Goal: Task Accomplishment & Management: Complete application form

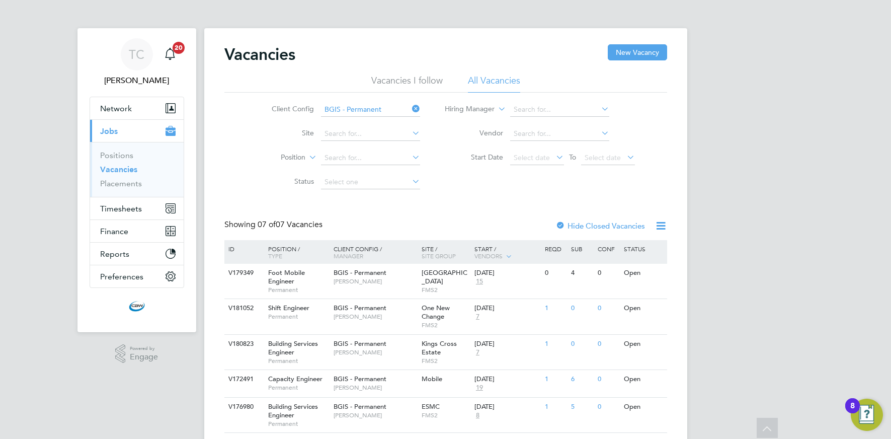
scroll to position [101, 0]
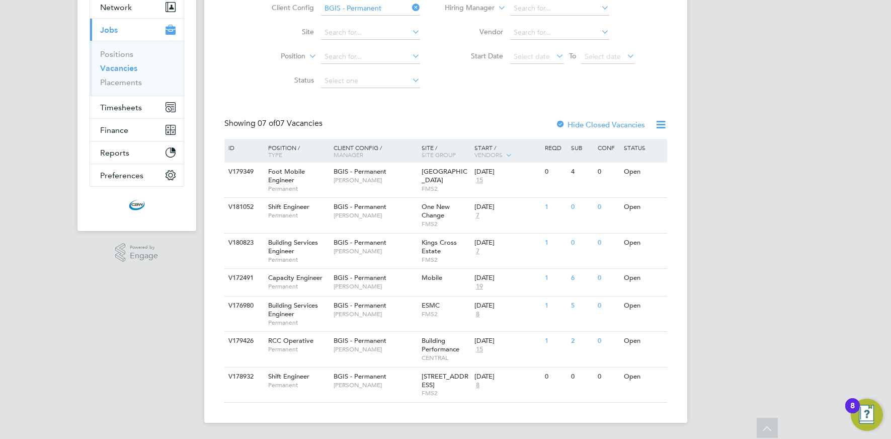
click at [410, 9] on icon at bounding box center [410, 8] width 0 height 14
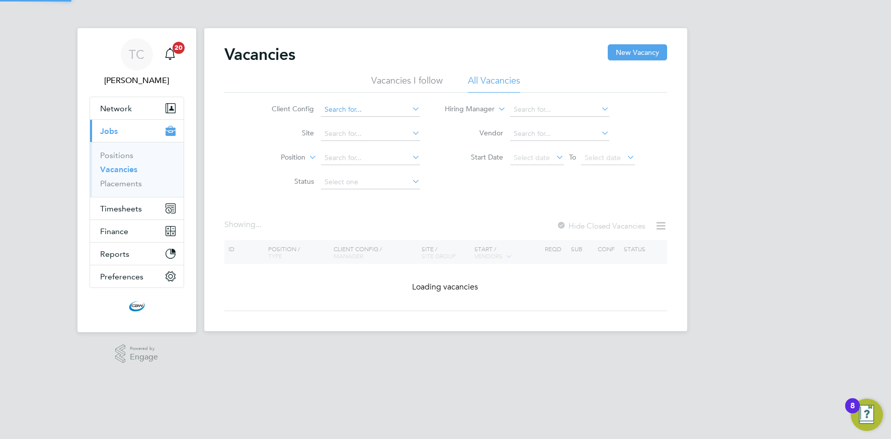
click at [345, 112] on input at bounding box center [370, 110] width 99 height 14
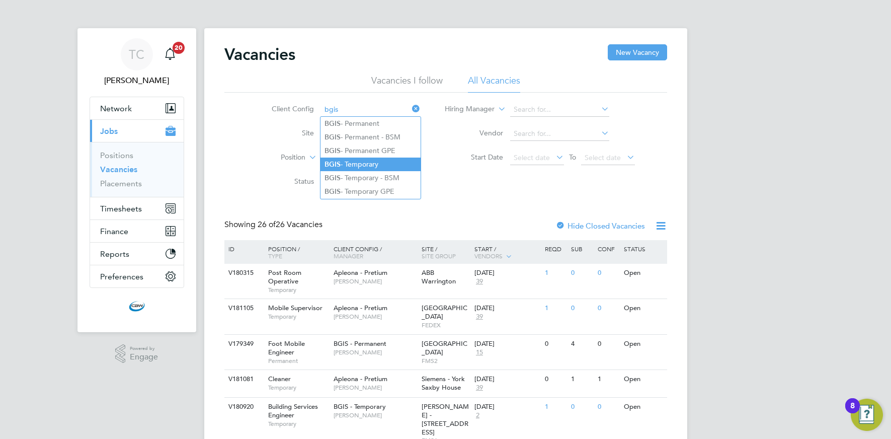
drag, startPoint x: 349, startPoint y: 162, endPoint x: 342, endPoint y: 162, distance: 7.1
click at [349, 162] on li "BGIS - Temporary" at bounding box center [370, 164] width 100 height 14
type input "BGIS - Temporary"
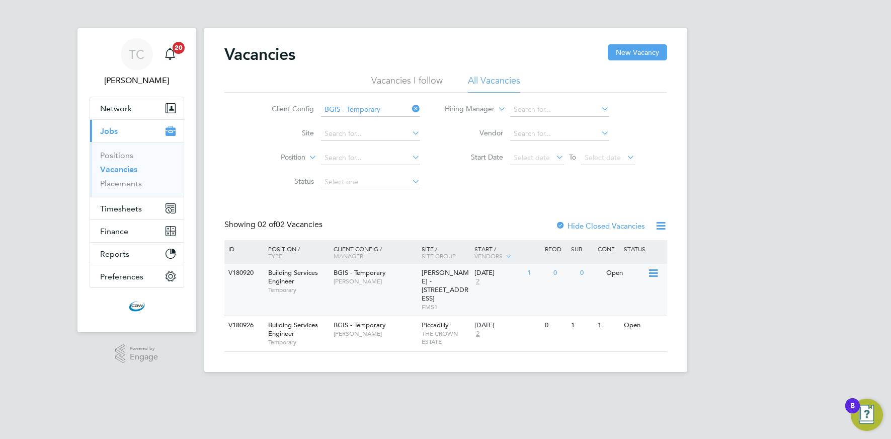
click at [555, 277] on div "0" at bounding box center [564, 273] width 26 height 19
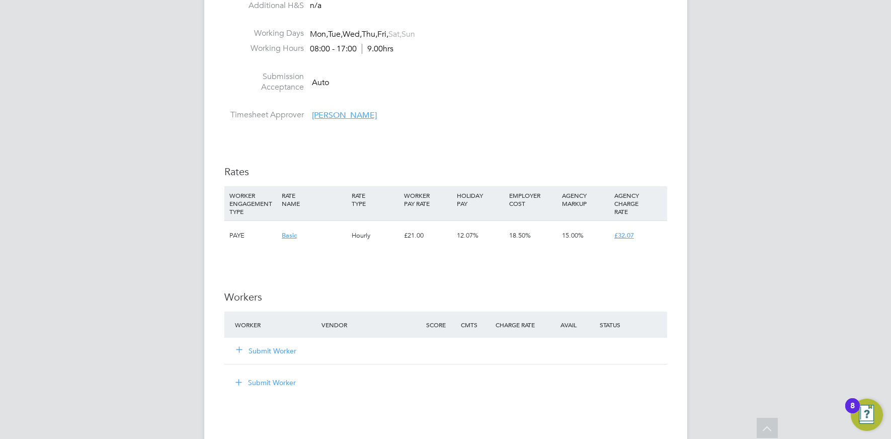
scroll to position [1092, 0]
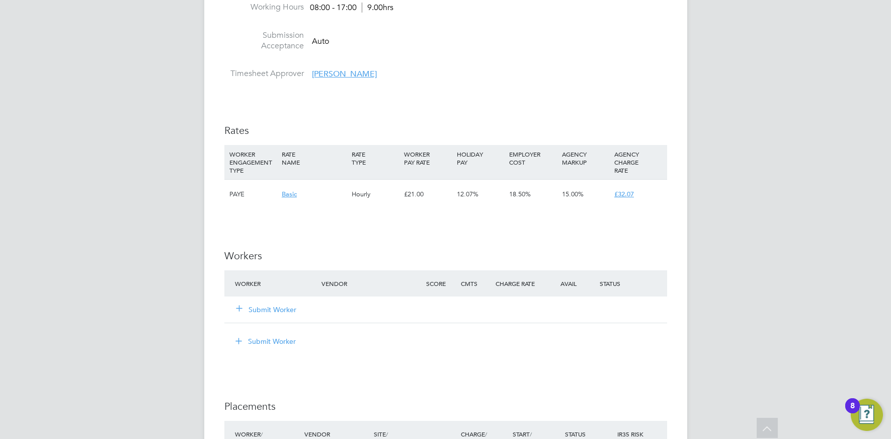
click at [264, 310] on button "Submit Worker" at bounding box center [266, 309] width 60 height 10
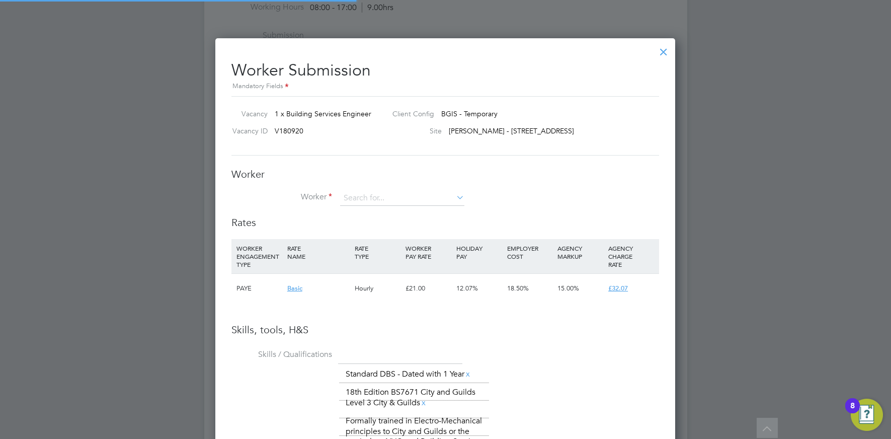
scroll to position [711, 460]
click at [372, 203] on input at bounding box center [402, 198] width 124 height 15
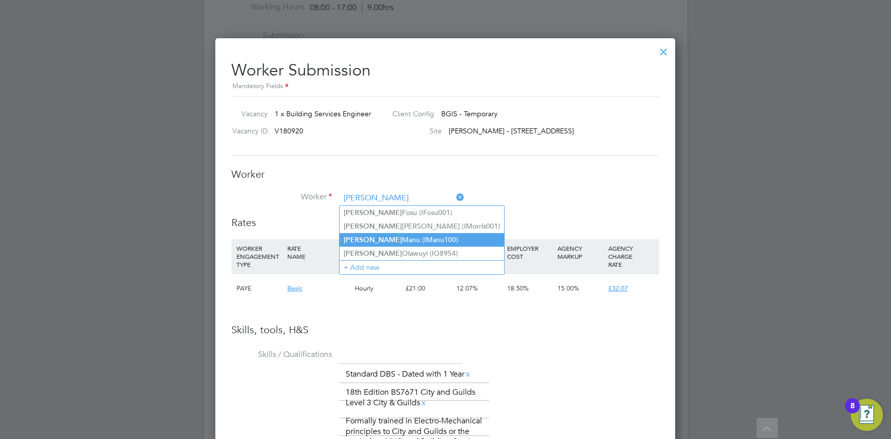
click at [357, 236] on b "Isaac" at bounding box center [372, 239] width 58 height 9
type input "Isaac Manu (IManu100)"
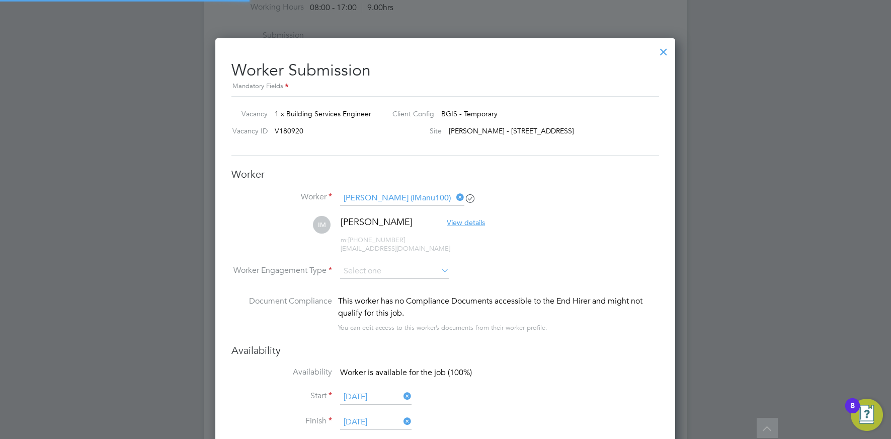
scroll to position [0, 0]
type input "27 Sep 2025"
click at [385, 269] on input at bounding box center [394, 271] width 109 height 15
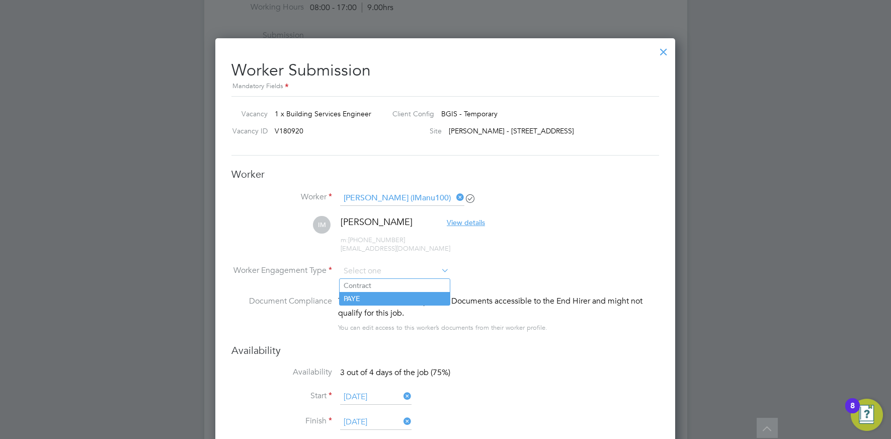
click at [357, 295] on li "PAYE" at bounding box center [394, 298] width 110 height 13
type input "PAYE"
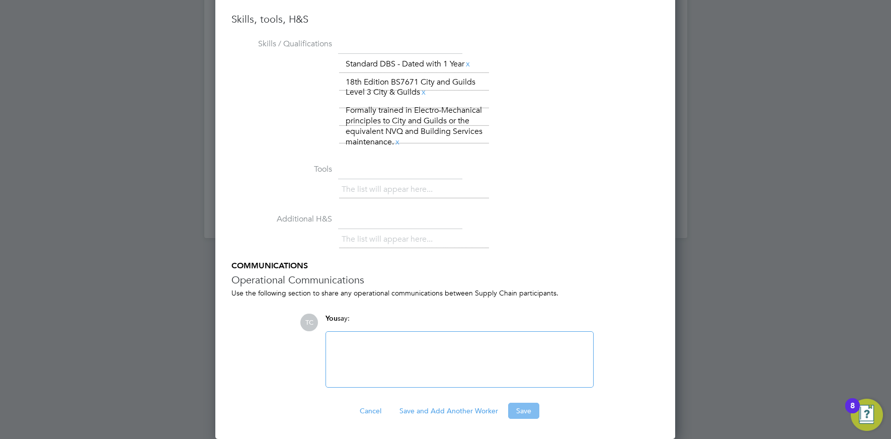
click at [525, 415] on button "Save" at bounding box center [523, 410] width 31 height 16
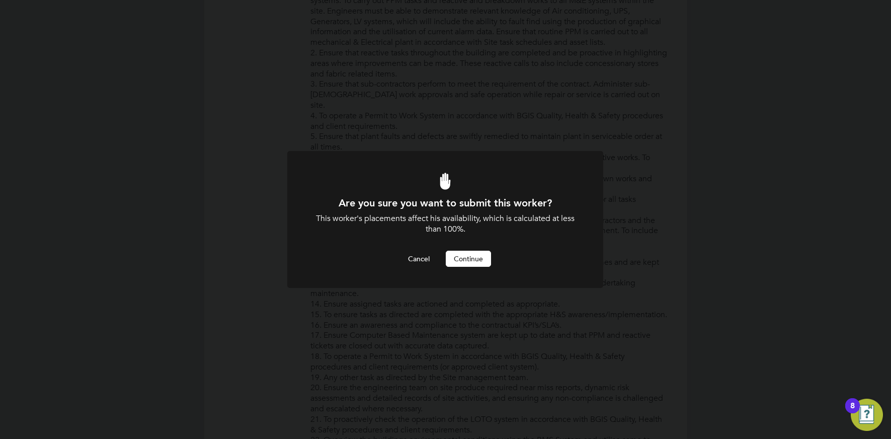
click at [480, 260] on button "Continue" at bounding box center [468, 258] width 45 height 16
